Goal: Task Accomplishment & Management: Manage account settings

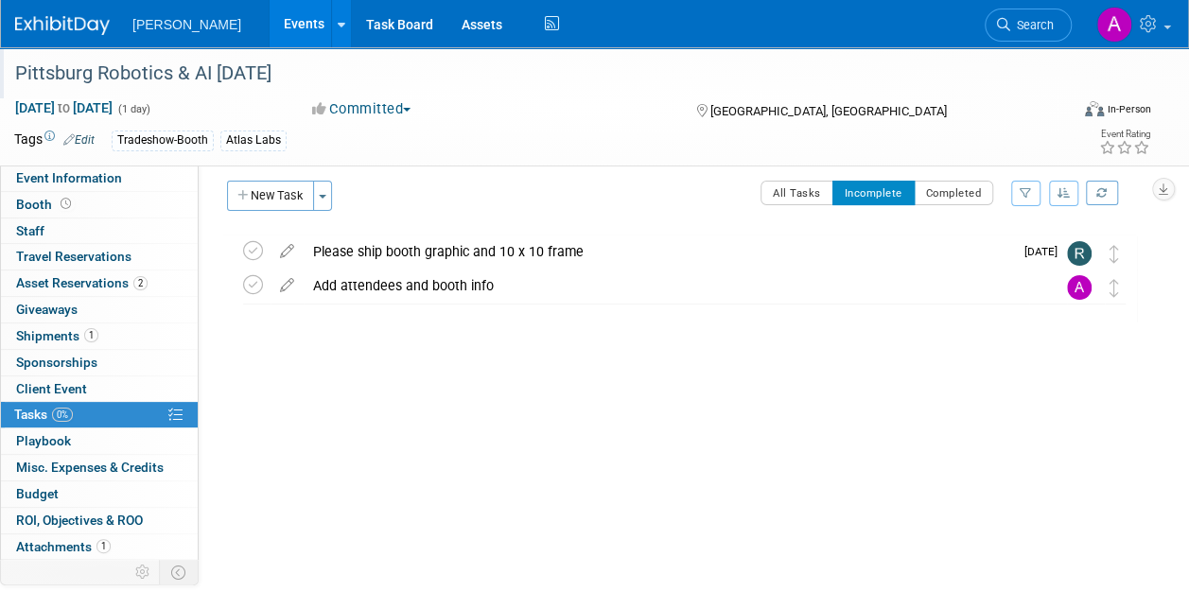
click at [116, 68] on div "Pittsburg Robotics & AI [DATE]" at bounding box center [531, 74] width 1045 height 34
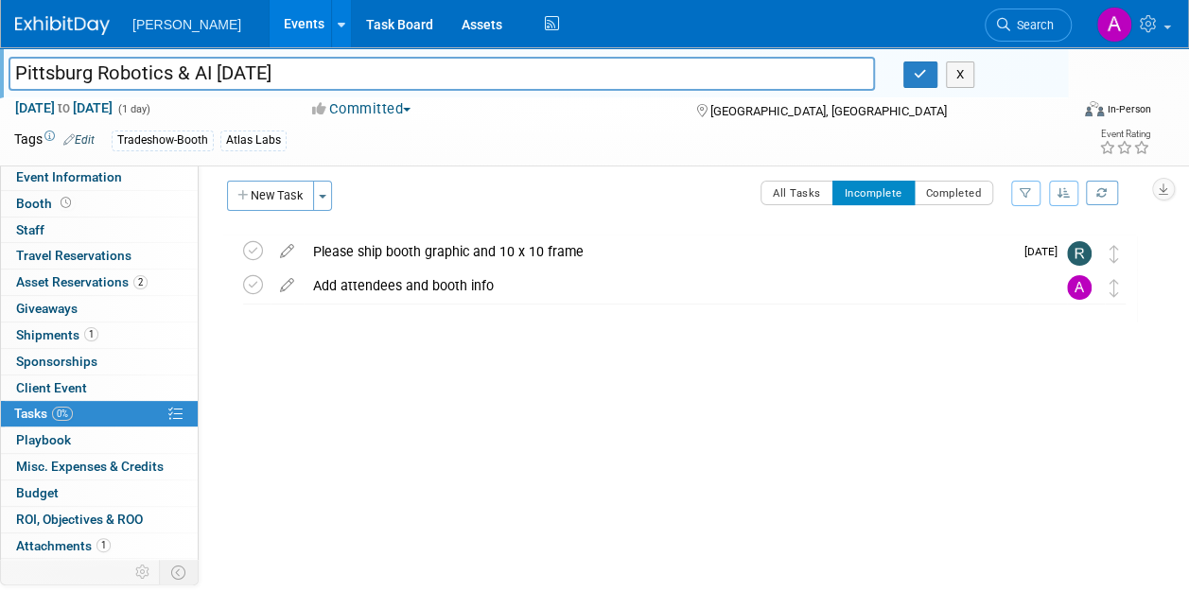
click at [91, 70] on input "Pittsburg Robotics & AI [DATE]" at bounding box center [442, 73] width 866 height 33
type input "Pittsburgh Robotics & AI [DATE]"
click at [920, 72] on icon "button" at bounding box center [919, 74] width 13 height 12
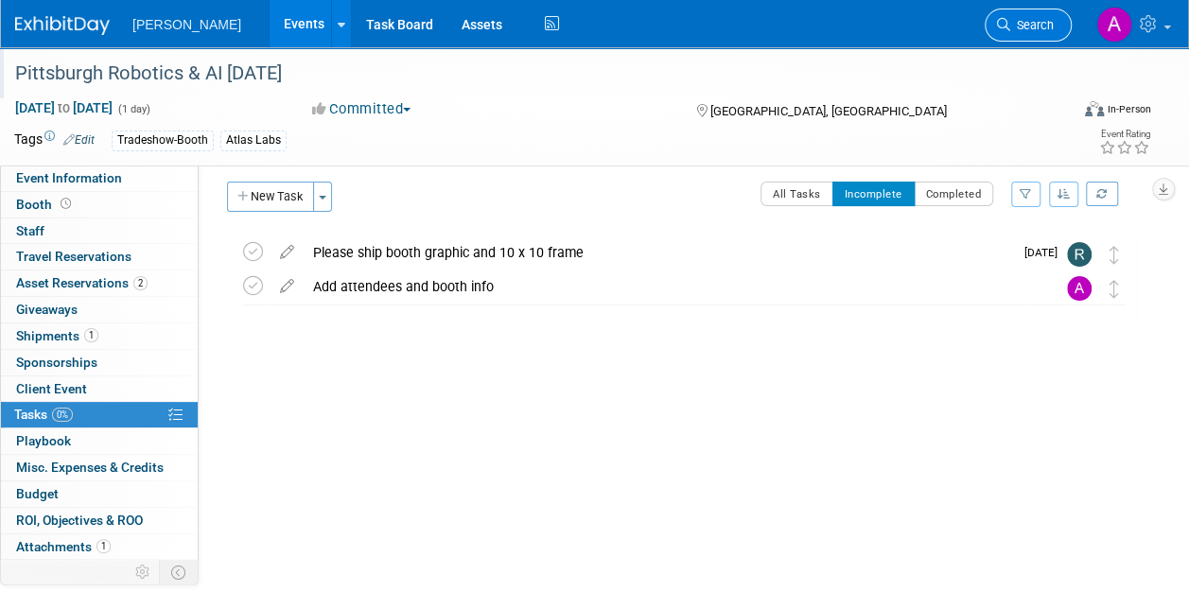
click at [1025, 23] on span "Search" at bounding box center [1031, 25] width 43 height 14
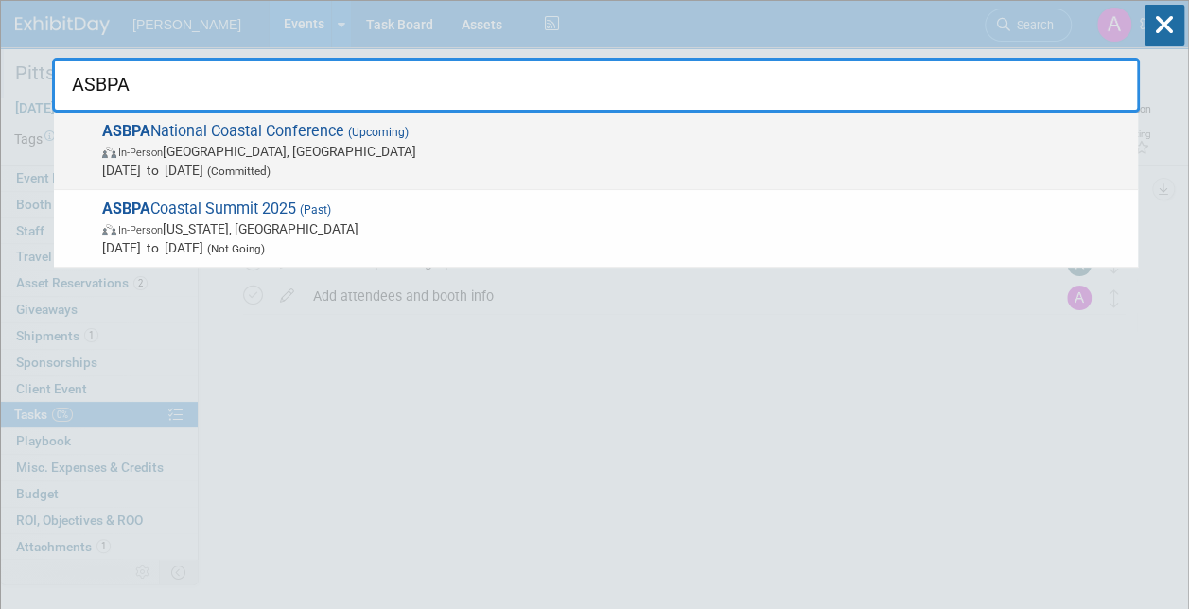
type input "ASBPA"
click at [216, 133] on span "ASBPA National Coastal Conference (Upcoming) In-Person [GEOGRAPHIC_DATA], [GEOG…" at bounding box center [612, 151] width 1032 height 58
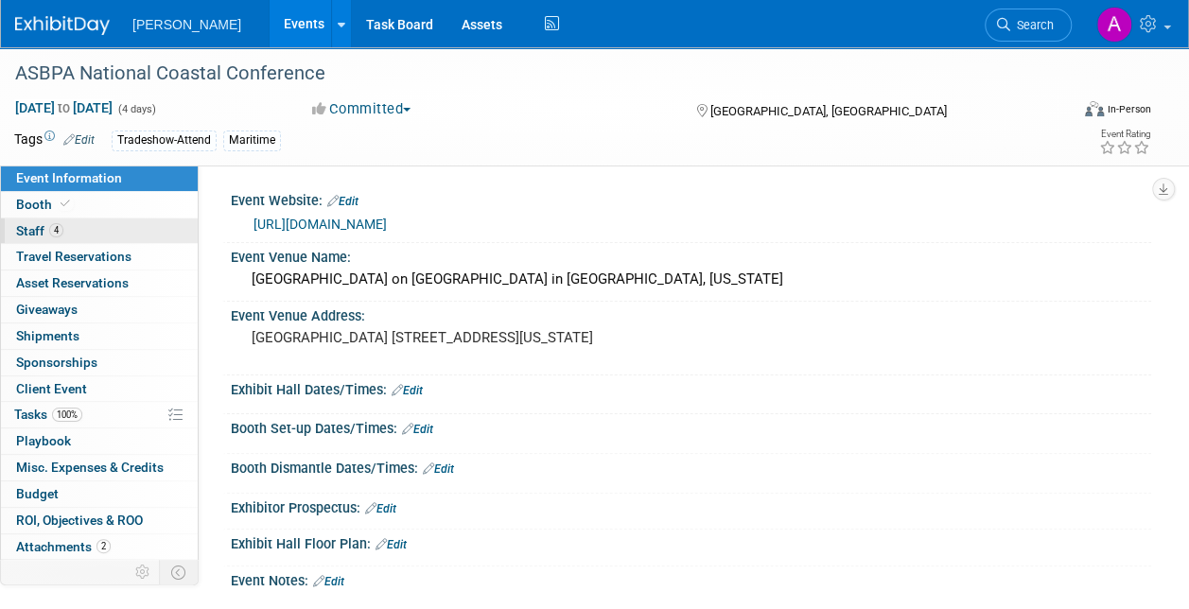
click at [52, 229] on span "4" at bounding box center [56, 230] width 14 height 14
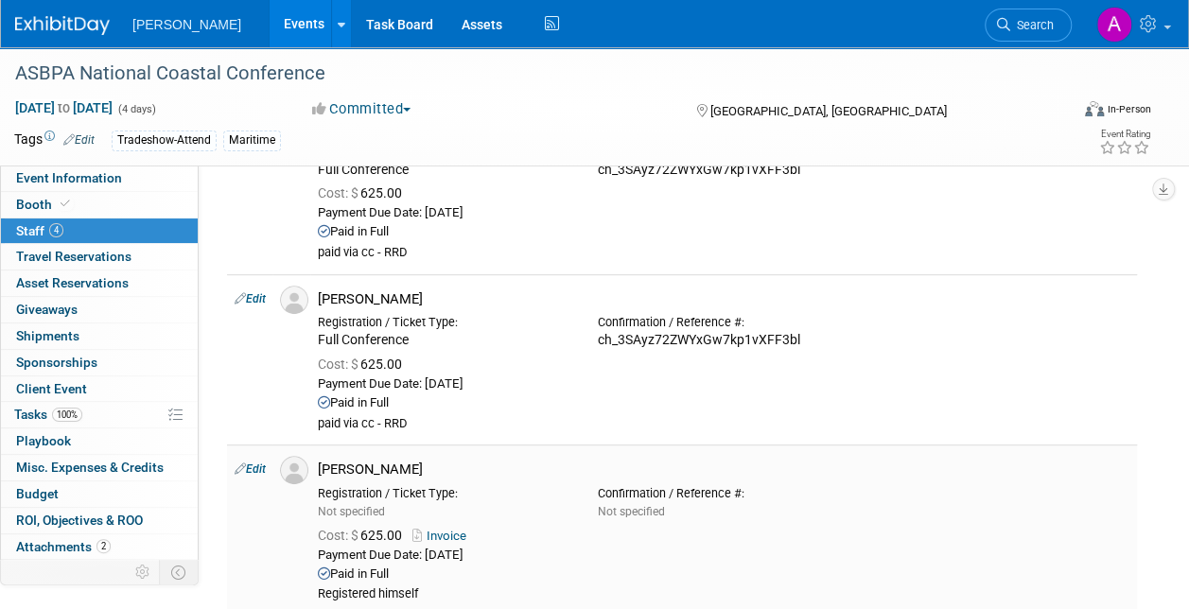
scroll to position [95, 0]
